Goal: Find specific page/section: Find specific page/section

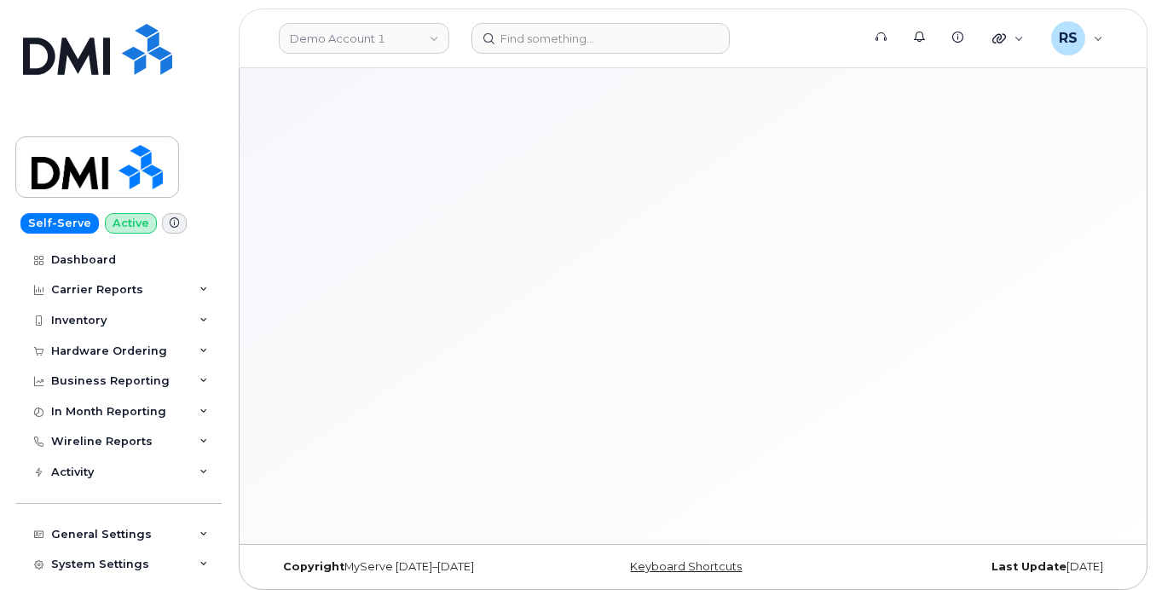
click at [14, 574] on div "Self-Serve Active Dashboard Carrier Reports Monthly Billing Data Daily Data Poo…" at bounding box center [115, 295] width 231 height 590
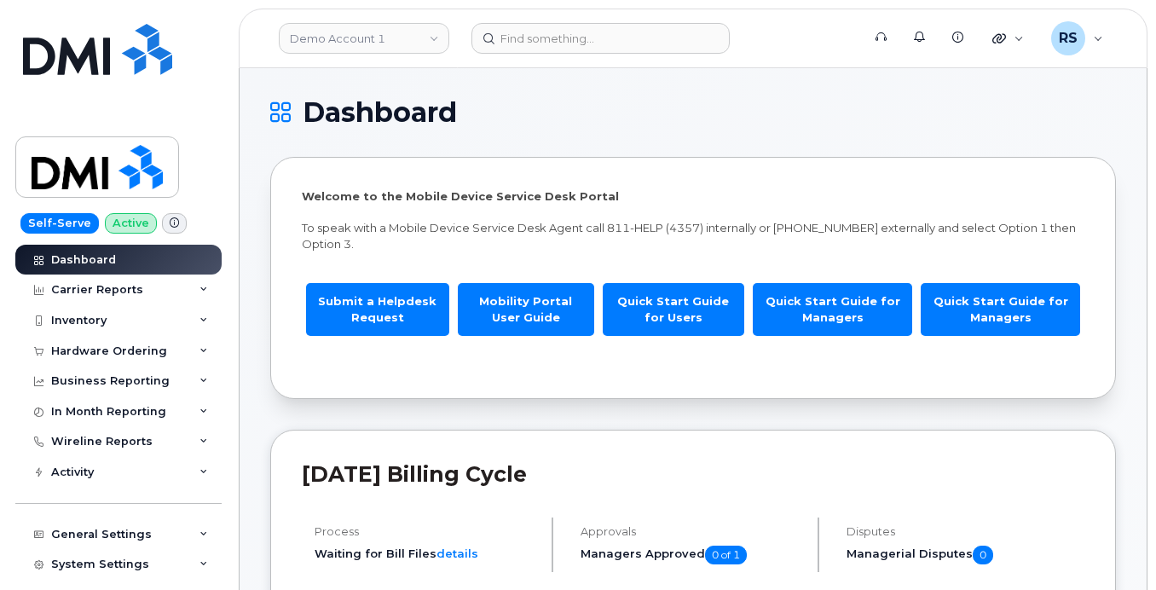
click at [9, 555] on div "Self-Serve Active Dashboard Carrier Reports Monthly Billing Data Daily Data Poo…" at bounding box center [115, 295] width 231 height 590
